Goal: Task Accomplishment & Management: Use online tool/utility

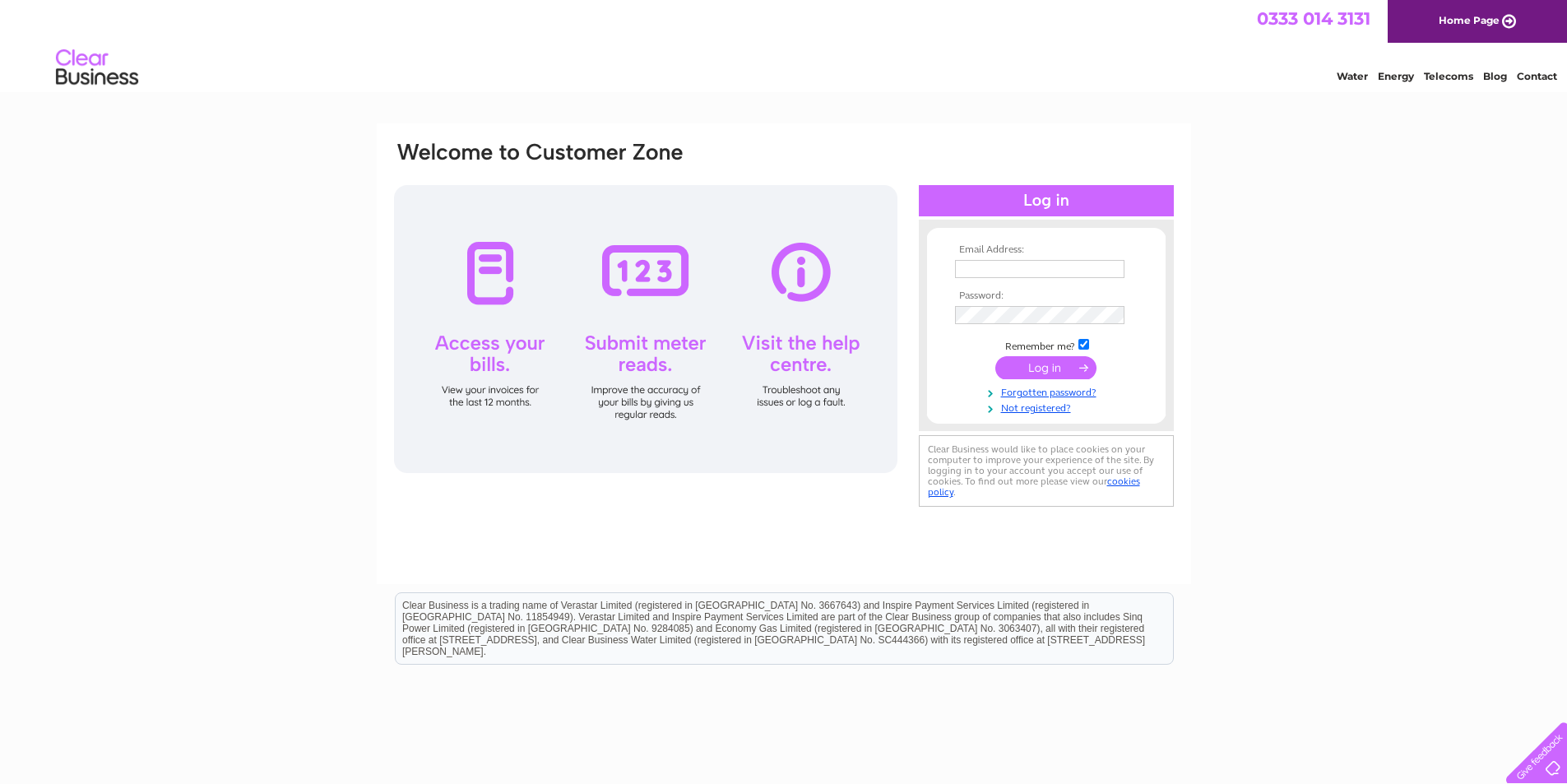
type input "[EMAIL_ADDRESS][DOMAIN_NAME]"
click at [1072, 364] on input "submit" at bounding box center [1046, 367] width 101 height 23
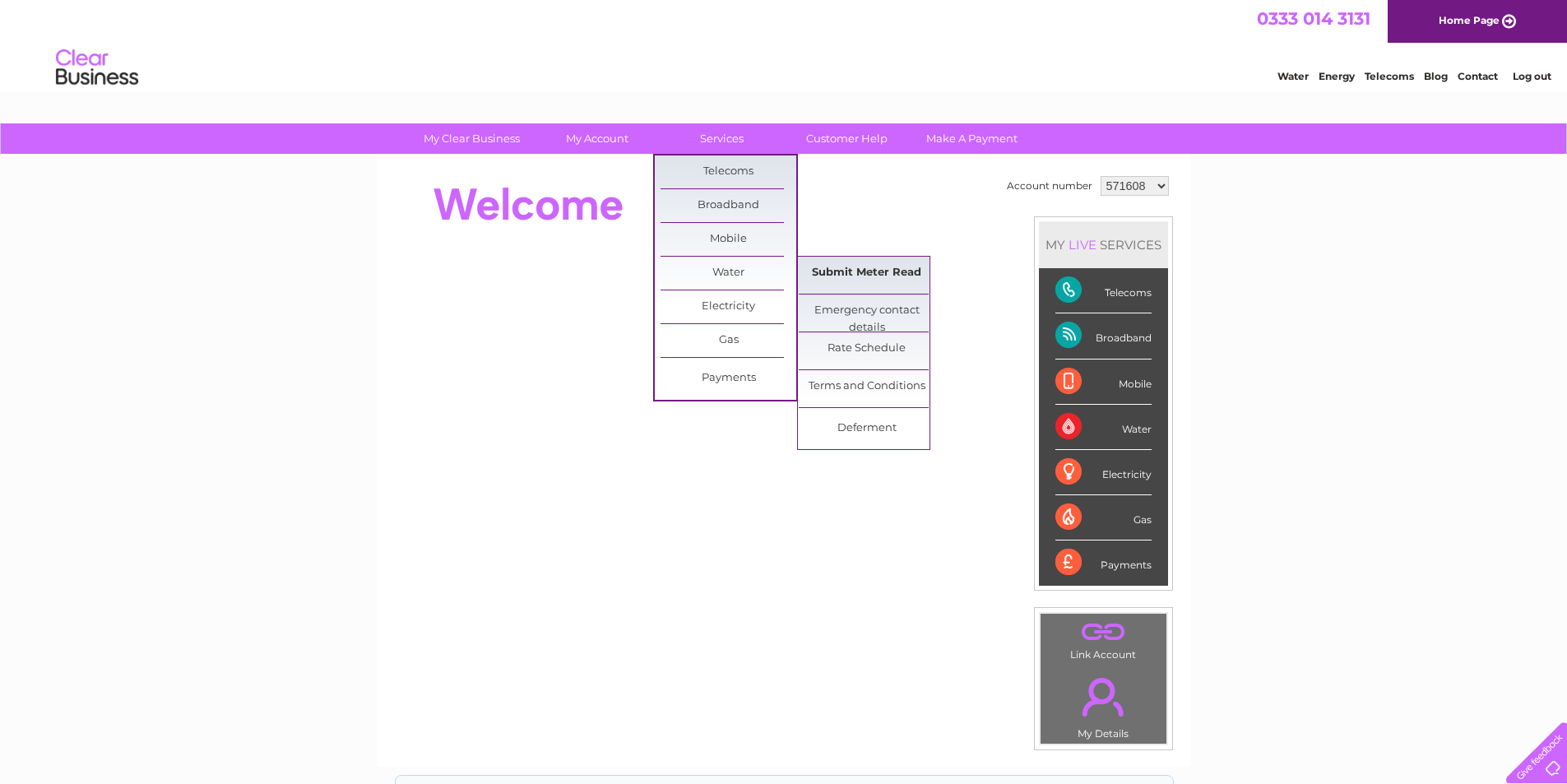
click at [879, 273] on link "Submit Meter Read" at bounding box center [867, 273] width 136 height 33
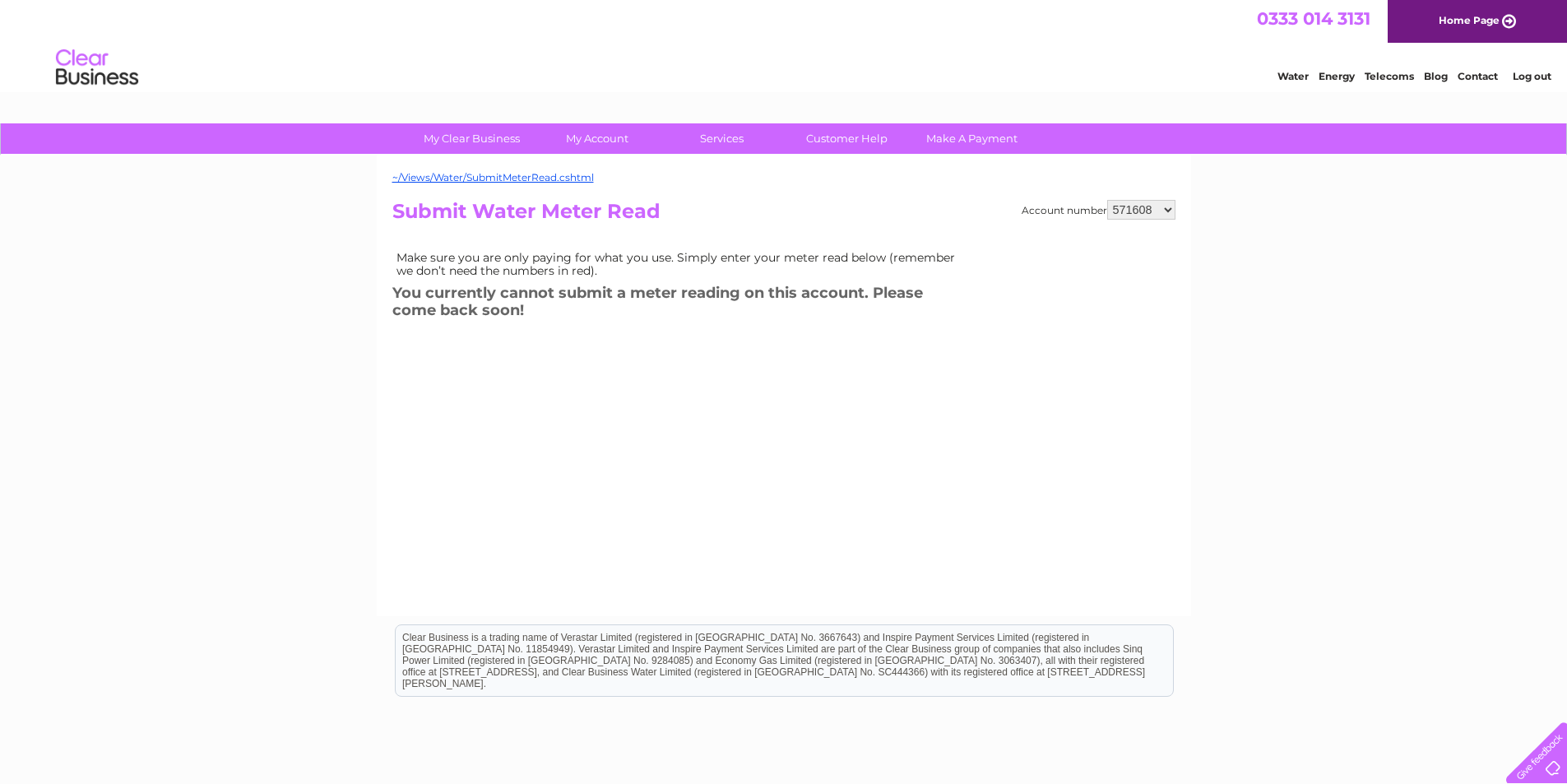
click at [1172, 213] on select "571608 929567 1132694" at bounding box center [1141, 209] width 68 height 20
select select "929567"
click at [1108, 200] on select "571608 929567 1132694" at bounding box center [1141, 209] width 68 height 20
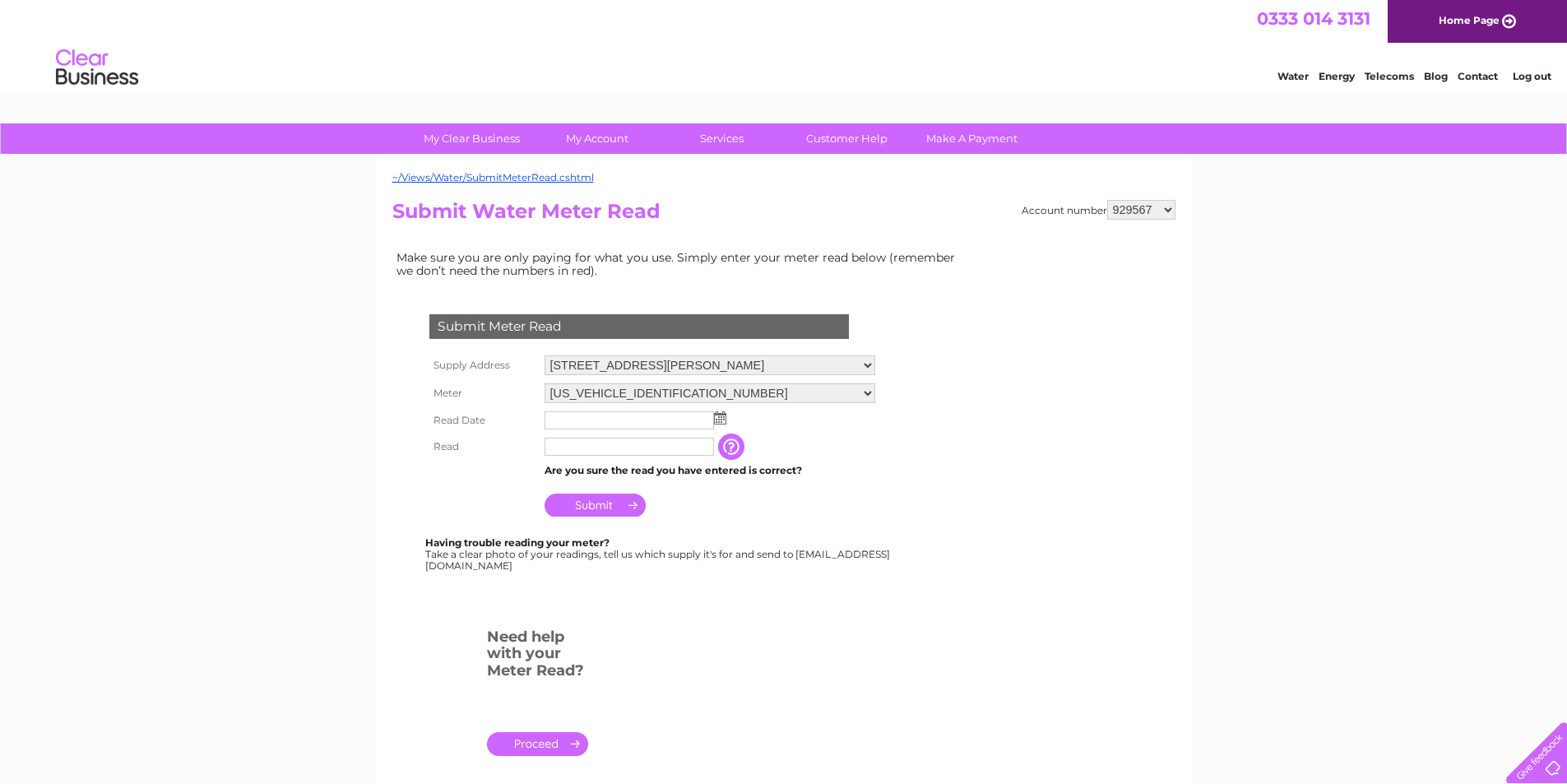
click at [722, 419] on img at bounding box center [721, 418] width 12 height 13
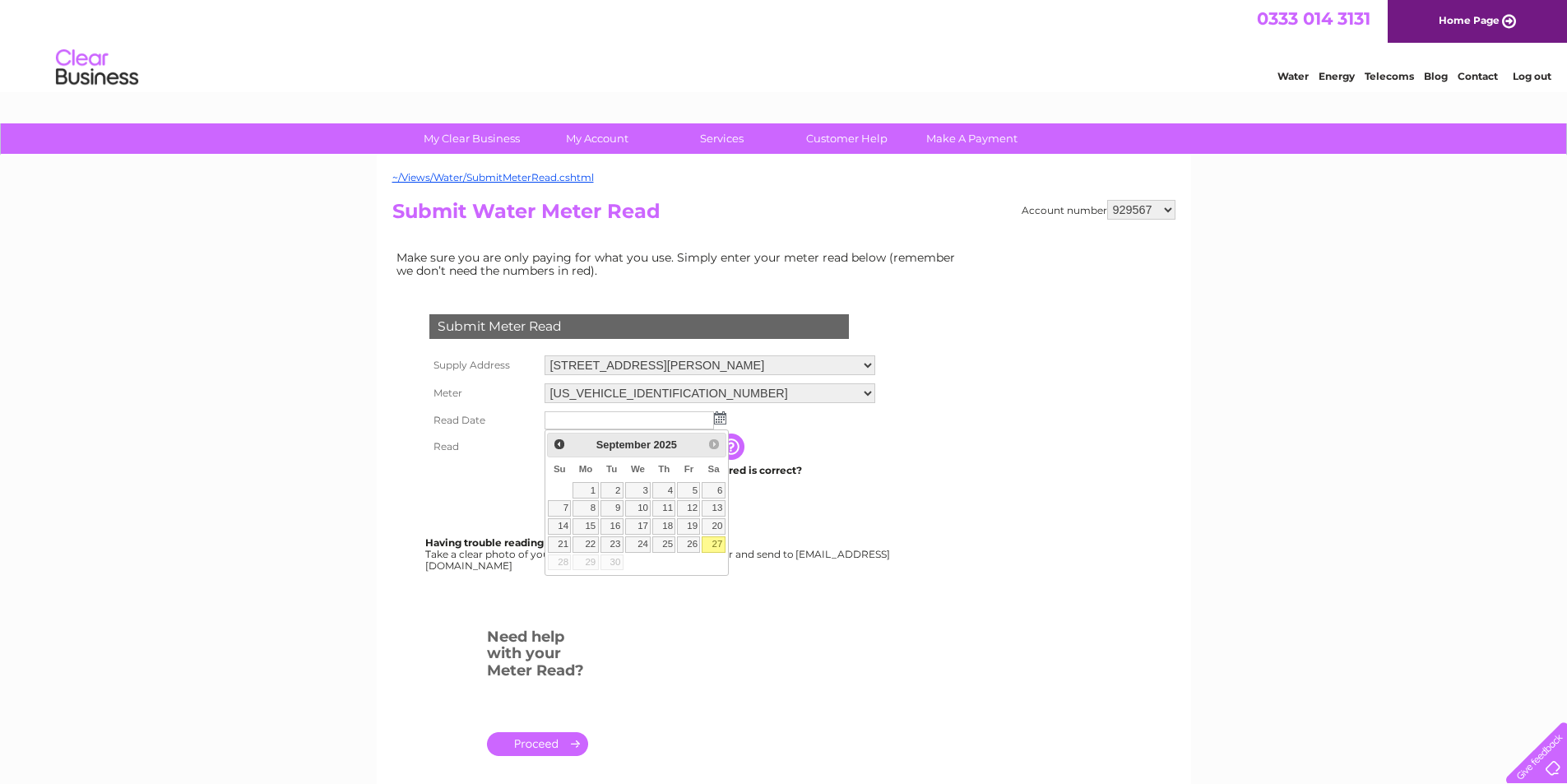
click at [716, 544] on link "27" at bounding box center [713, 544] width 23 height 17
type input "2025/09/27"
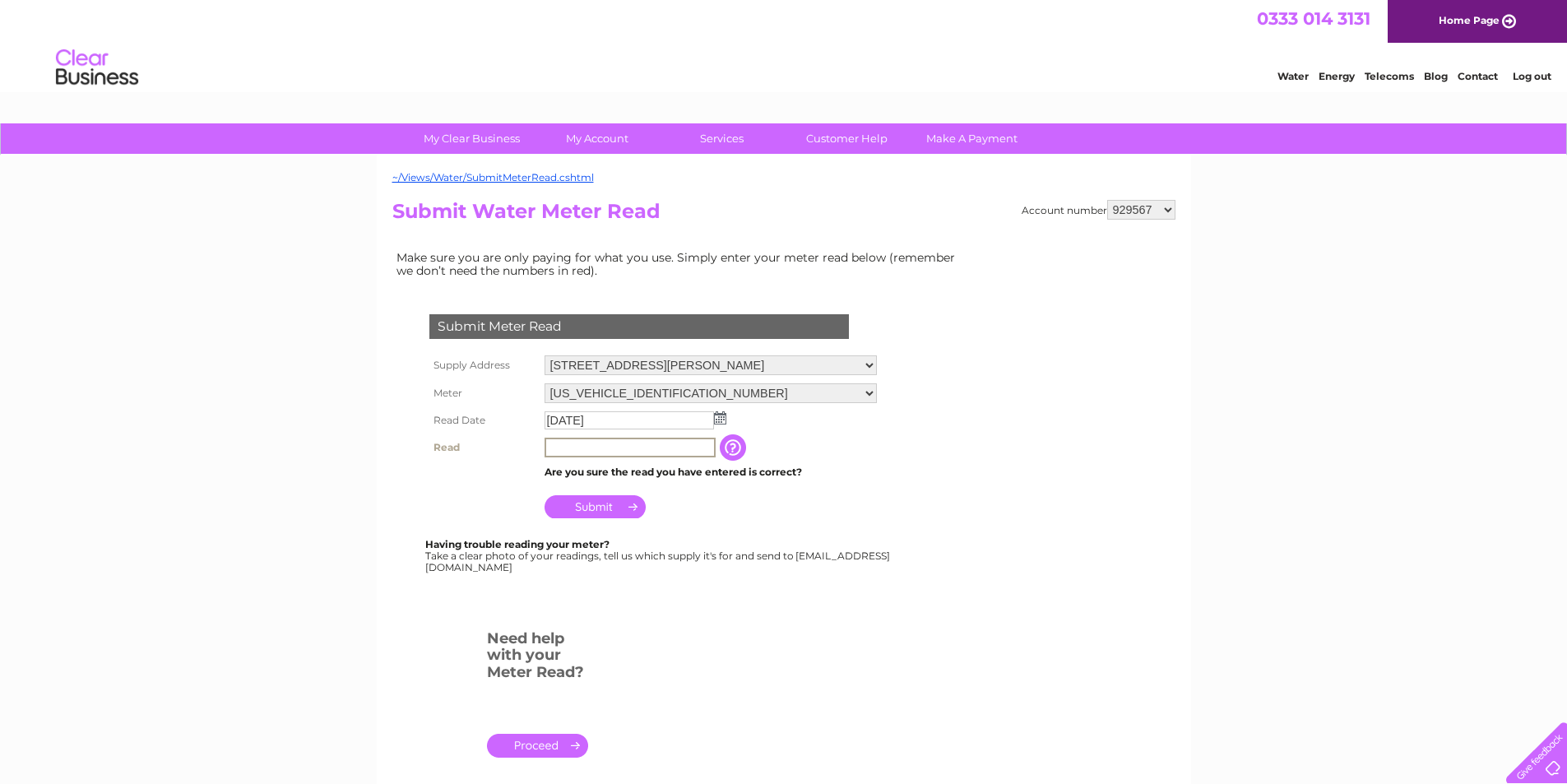
click at [571, 444] on input "text" at bounding box center [630, 447] width 171 height 20
type input "228"
click at [589, 508] on input "Submit" at bounding box center [595, 507] width 101 height 23
